Goal: Find specific page/section: Find specific page/section

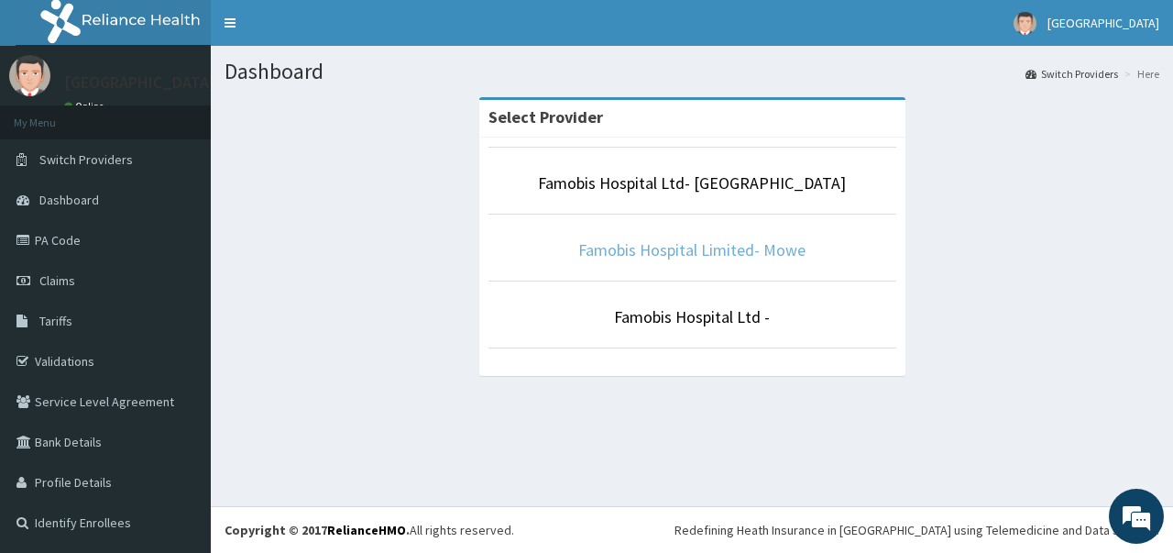
click at [665, 245] on link "Famobis Hospital Limited- Mowe" at bounding box center [691, 249] width 227 height 21
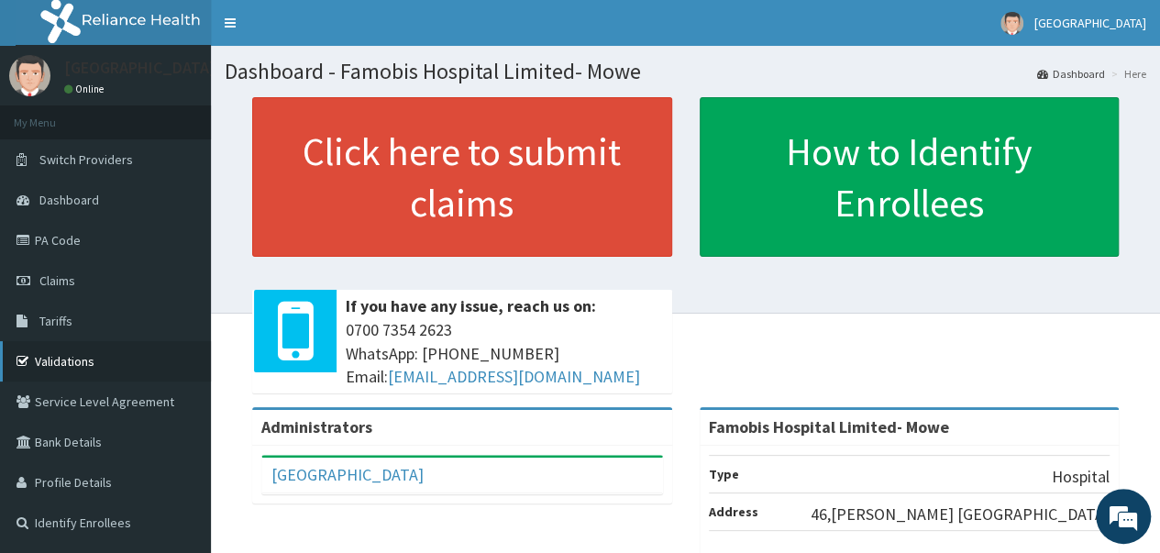
click at [73, 355] on link "Validations" at bounding box center [105, 361] width 211 height 40
